Goal: Task Accomplishment & Management: Manage account settings

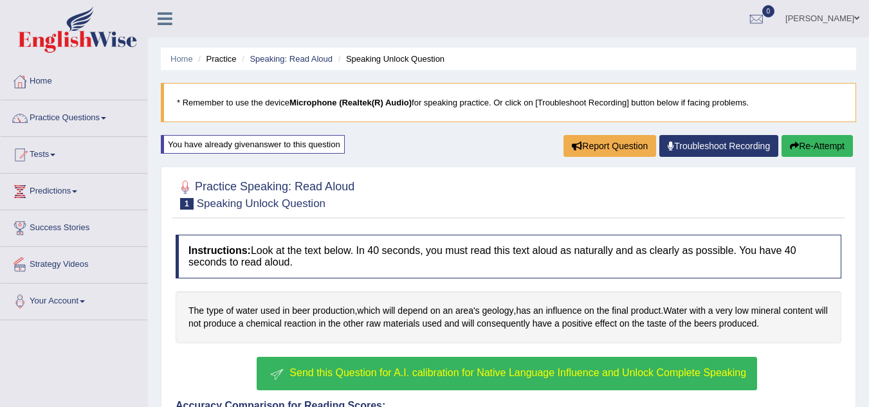
click at [80, 262] on link "Strategy Videos" at bounding box center [74, 263] width 147 height 32
